Goal: Check status: Check status

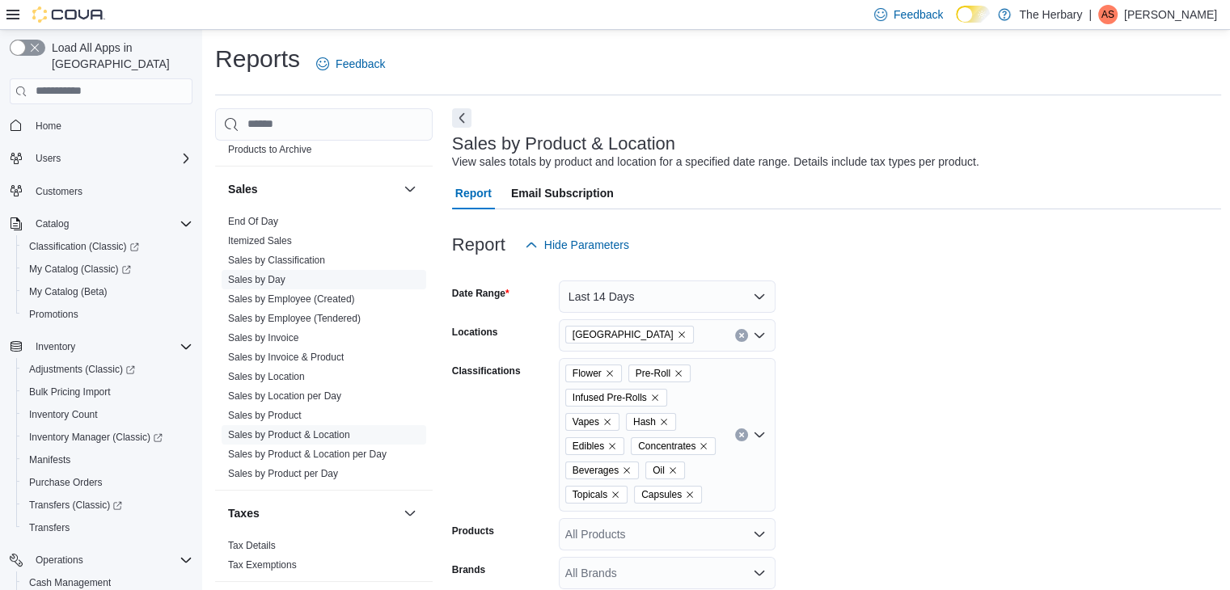
click at [285, 274] on link "Sales by Day" at bounding box center [256, 279] width 57 height 11
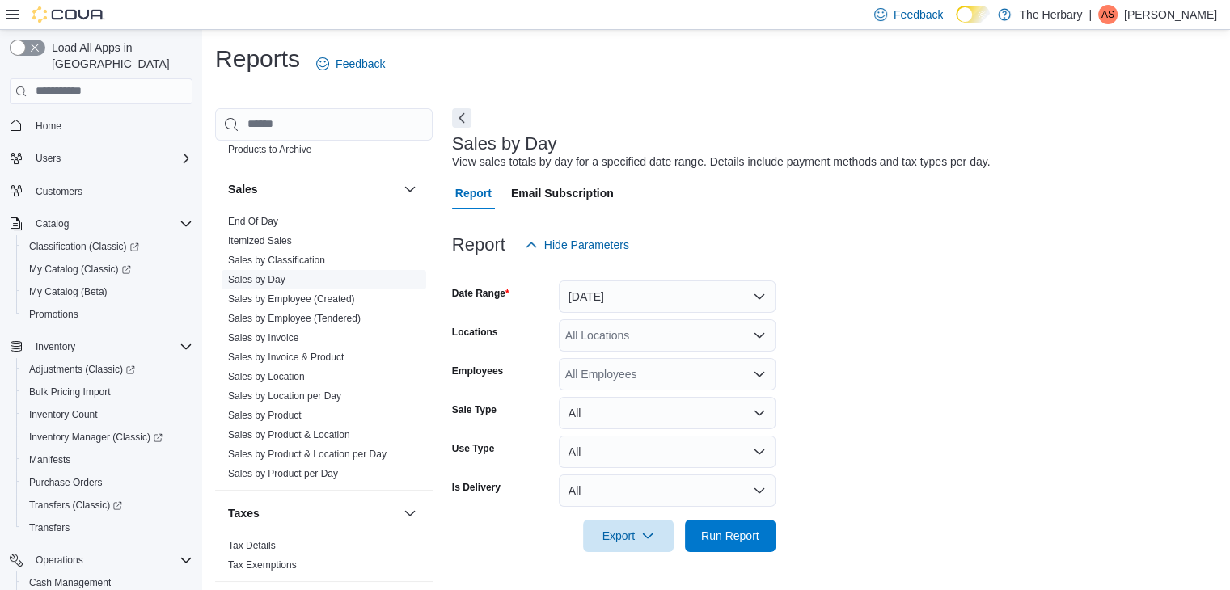
scroll to position [6, 0]
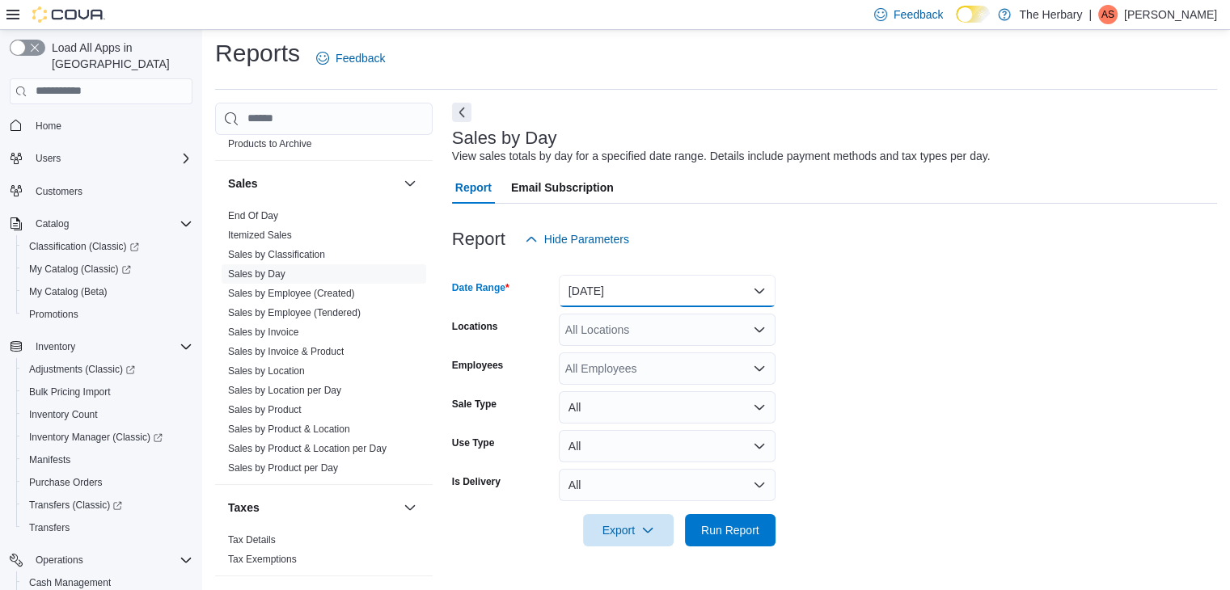
click at [602, 295] on button "[DATE]" at bounding box center [667, 291] width 217 height 32
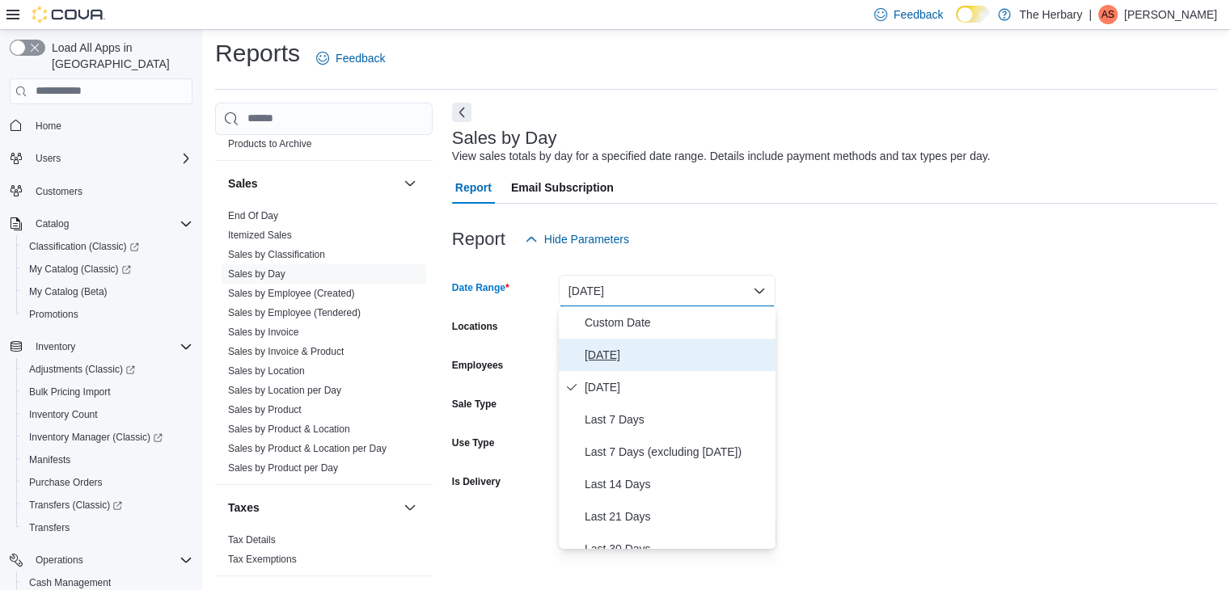
click at [608, 357] on span "[DATE]" at bounding box center [677, 354] width 184 height 19
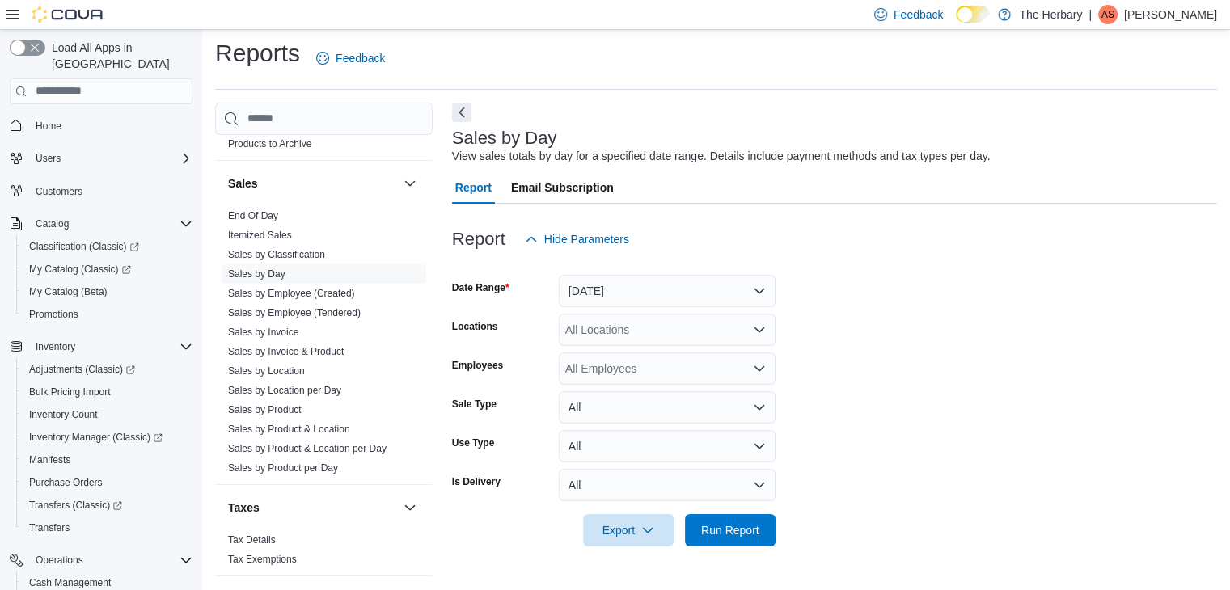
click at [1048, 368] on form "Date Range [DATE] Locations All Locations Employees All Employees Sale Type All…" at bounding box center [834, 401] width 765 height 291
click at [582, 329] on div "All Locations" at bounding box center [667, 330] width 217 height 32
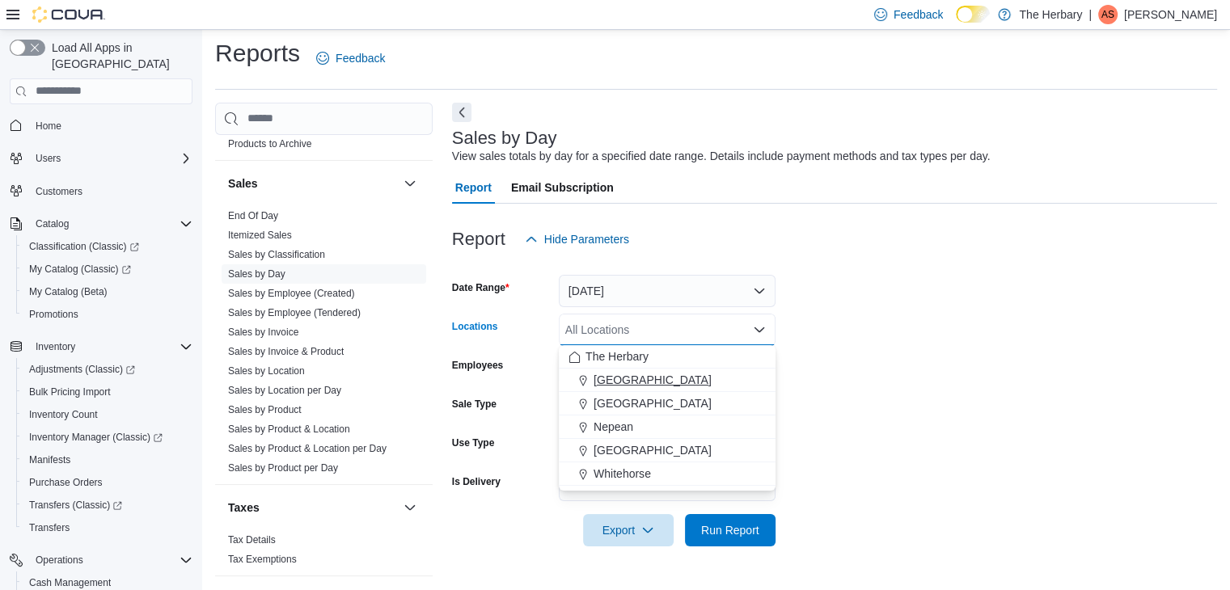
click at [607, 380] on span "[GEOGRAPHIC_DATA]" at bounding box center [653, 380] width 118 height 16
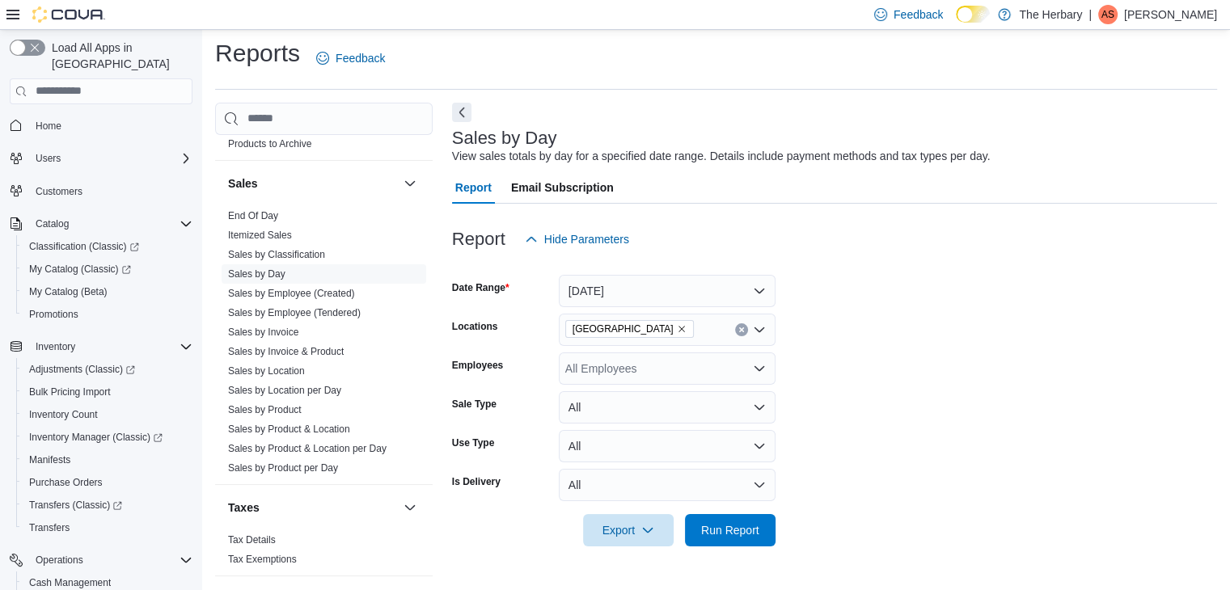
drag, startPoint x: 921, startPoint y: 431, endPoint x: 802, endPoint y: 556, distance: 172.7
click at [921, 432] on form "Date Range [DATE] Locations [GEOGRAPHIC_DATA] Employees All Employees Sale Type…" at bounding box center [834, 401] width 765 height 291
click at [748, 531] on span "Run Report" at bounding box center [730, 530] width 58 height 16
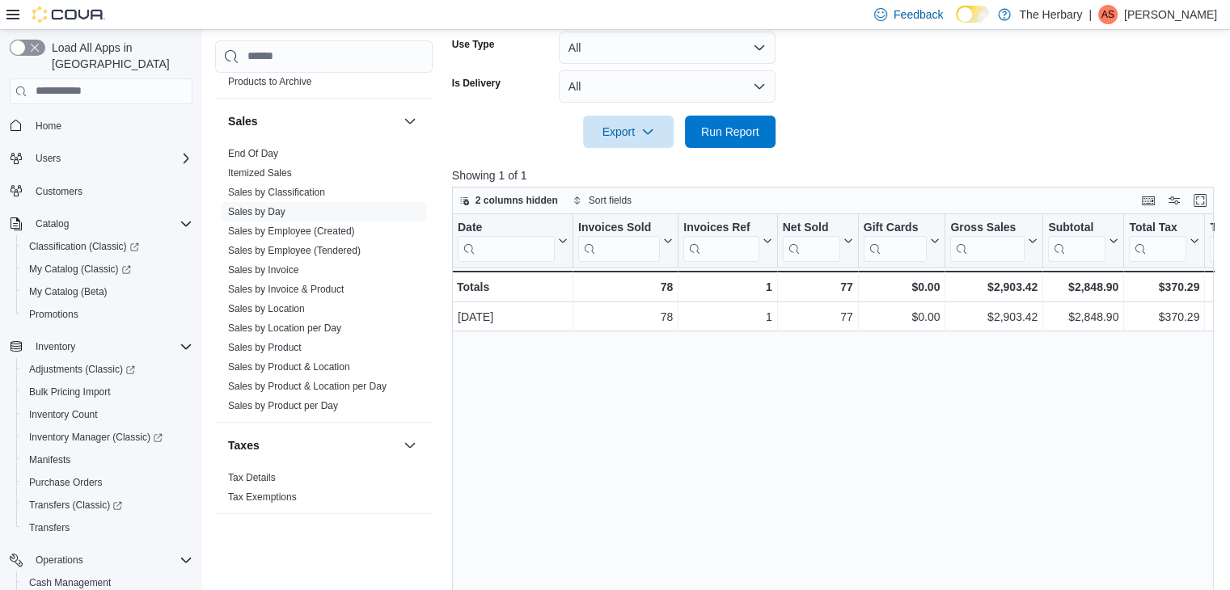
scroll to position [410, 0]
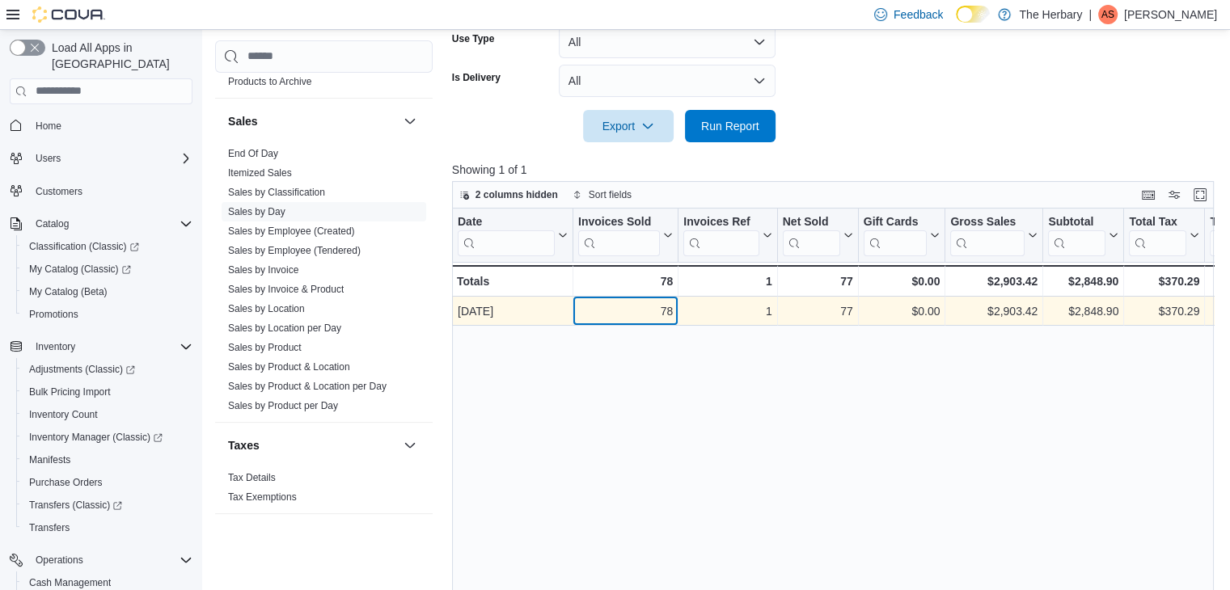
click at [623, 312] on div "78" at bounding box center [625, 311] width 95 height 19
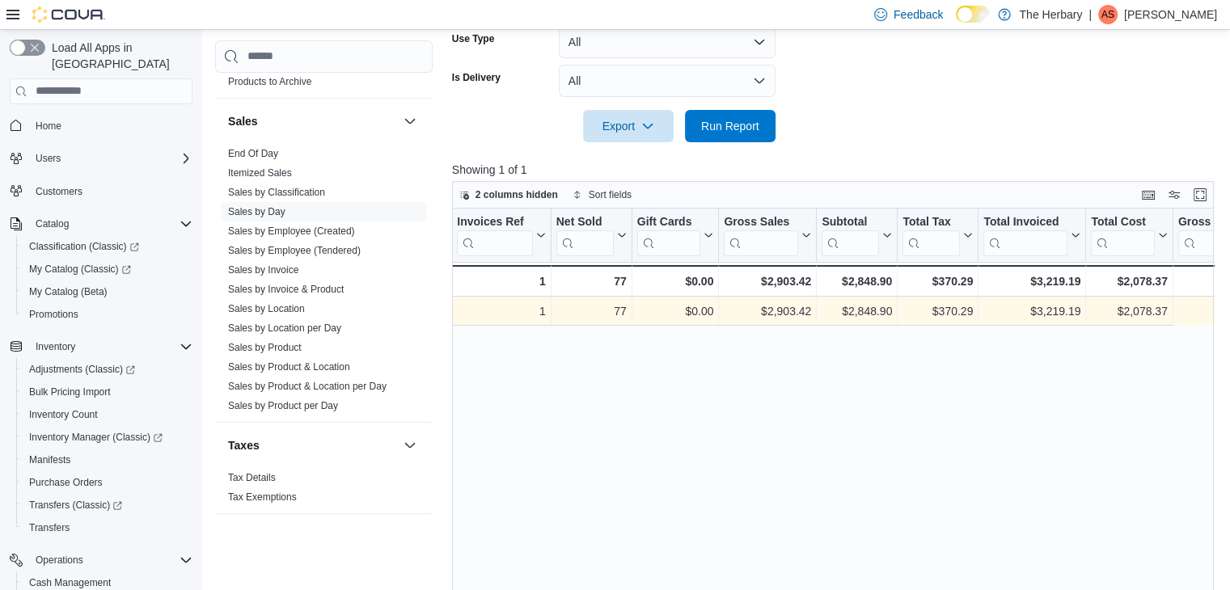
scroll to position [0, 0]
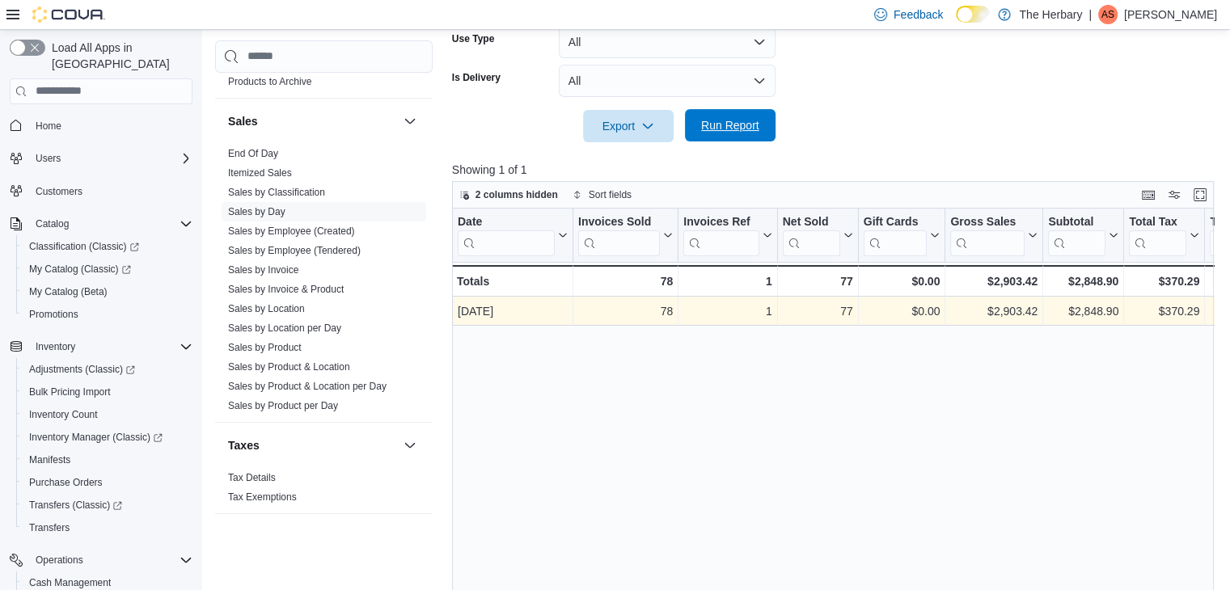
click at [688, 130] on button "Run Report" at bounding box center [730, 125] width 91 height 32
click at [644, 315] on div "83" at bounding box center [625, 311] width 95 height 19
click at [724, 132] on span "Run Report" at bounding box center [730, 125] width 58 height 16
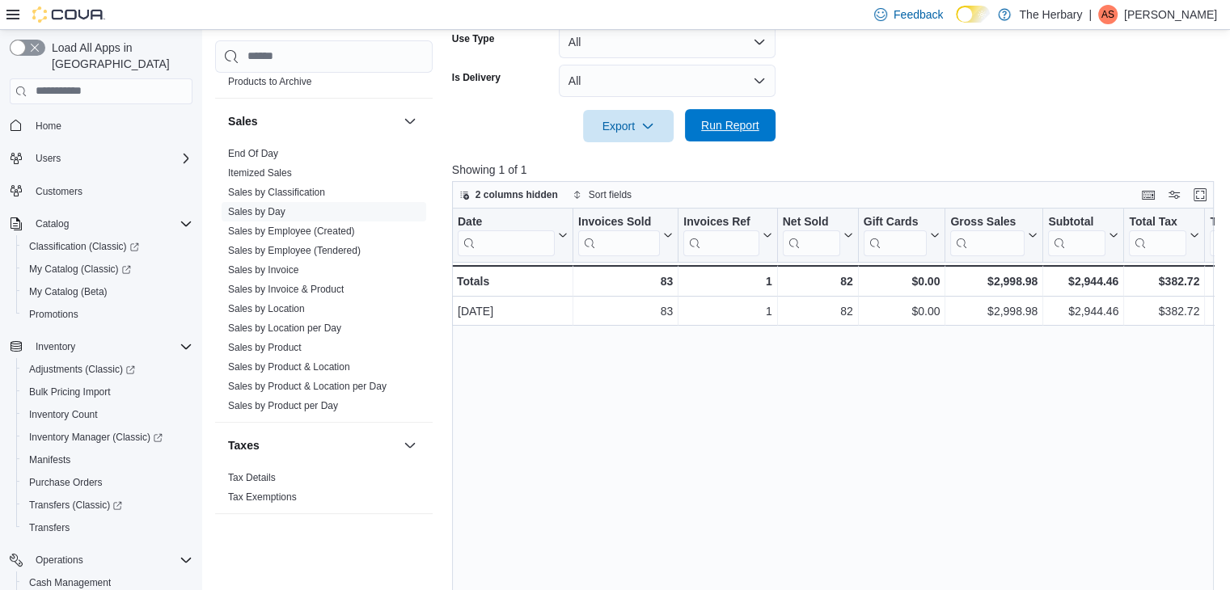
click at [724, 132] on span "Run Report" at bounding box center [730, 125] width 58 height 16
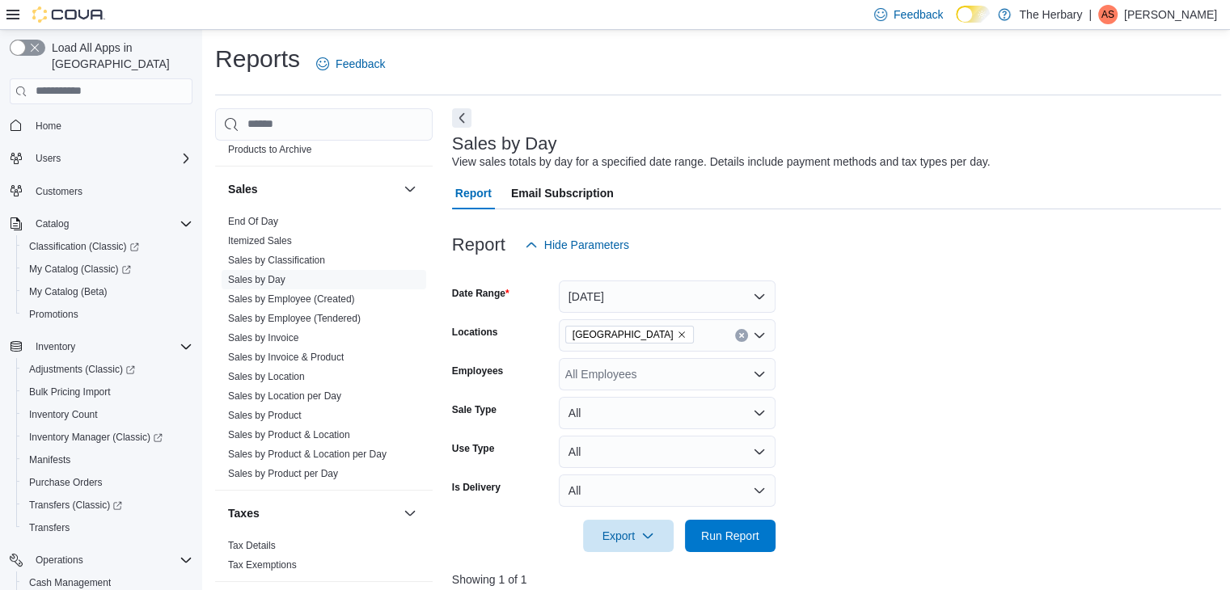
click at [65, 12] on img at bounding box center [68, 14] width 73 height 16
click at [9, 19] on icon at bounding box center [12, 15] width 13 height 10
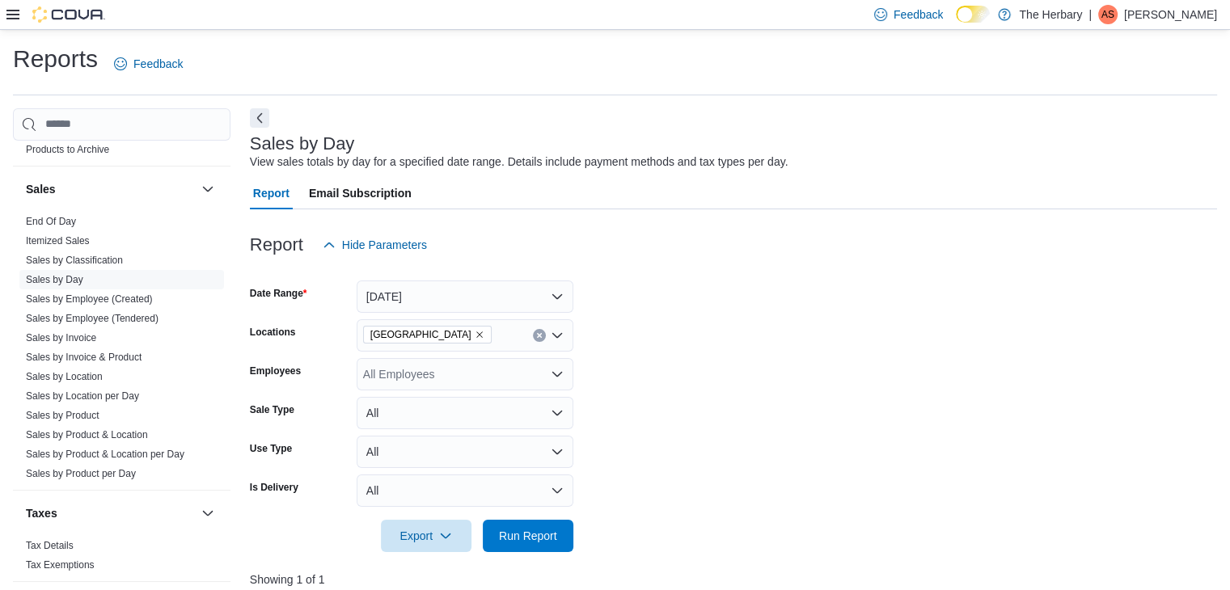
click at [9, 19] on icon at bounding box center [12, 15] width 13 height 10
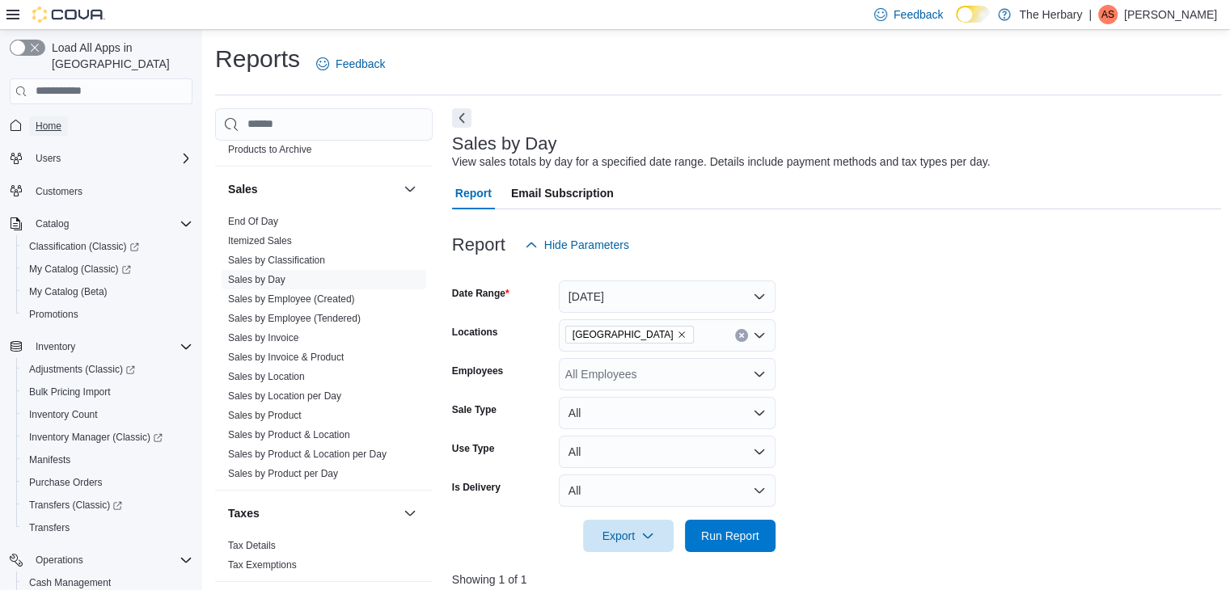
click at [57, 120] on span "Home" at bounding box center [49, 126] width 26 height 13
